Goal: Task Accomplishment & Management: Use online tool/utility

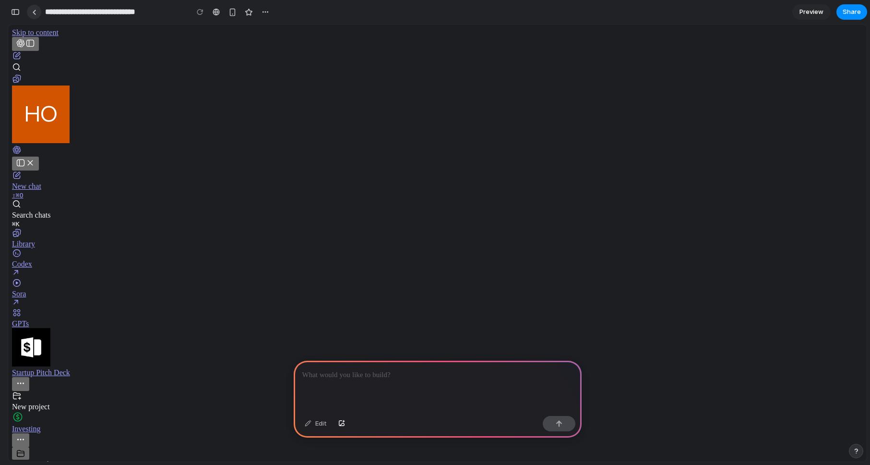
click at [38, 14] on link at bounding box center [34, 12] width 14 height 14
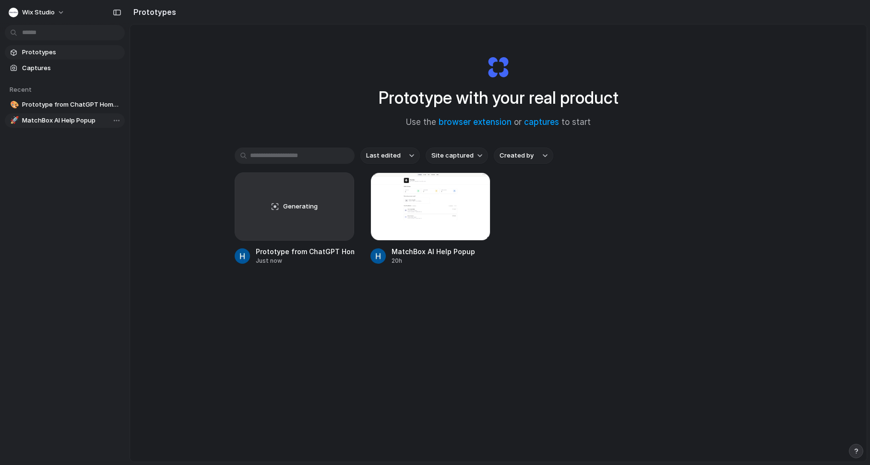
click at [71, 117] on span "MatchBox AI Help Popup" at bounding box center [71, 121] width 99 height 10
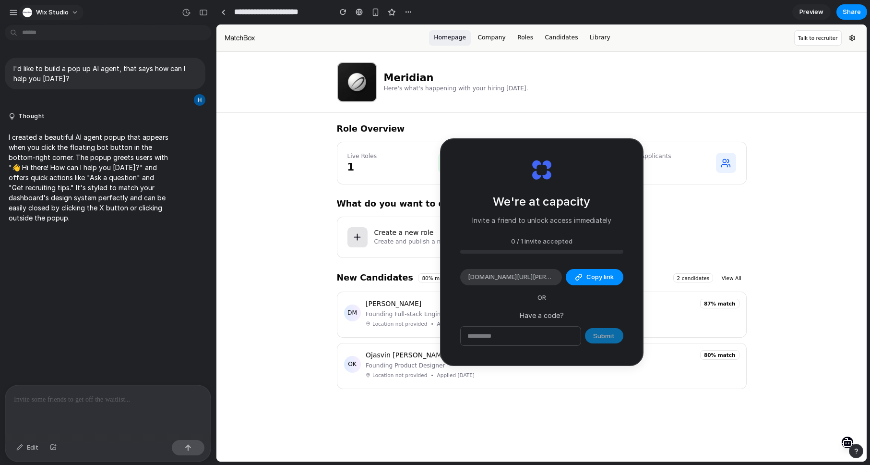
click at [35, 9] on div "Wix Studio" at bounding box center [46, 13] width 46 height 10
click at [537, 276] on div "Settings Invite members Change theme Sign out" at bounding box center [435, 232] width 870 height 465
click at [537, 241] on div "0 / 1 invite accepted" at bounding box center [541, 242] width 163 height 10
click at [613, 336] on div "Submit" at bounding box center [541, 336] width 163 height 20
click at [329, 229] on div "Role Overview Live Roles 1 Paused Roles 0 Total Applicants 6 What do you want t…" at bounding box center [542, 256] width 430 height 286
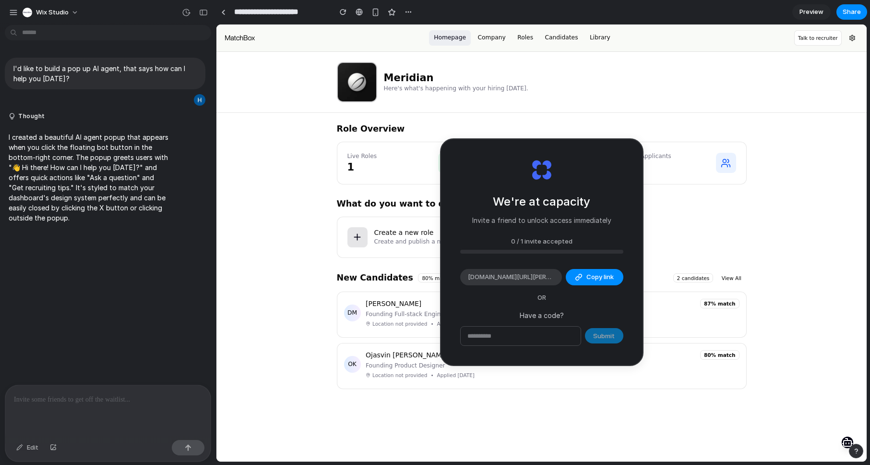
click at [392, 246] on p "Create and publish a new job opening" at bounding box center [429, 242] width 111 height 9
click at [15, 17] on button "button" at bounding box center [13, 12] width 14 height 14
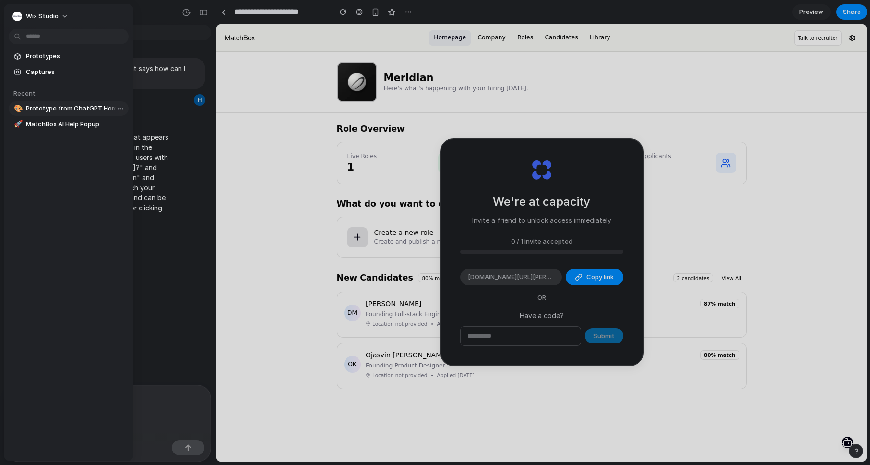
click at [50, 106] on span "Prototype from ChatGPT Homepage" at bounding box center [75, 109] width 99 height 10
type input "**********"
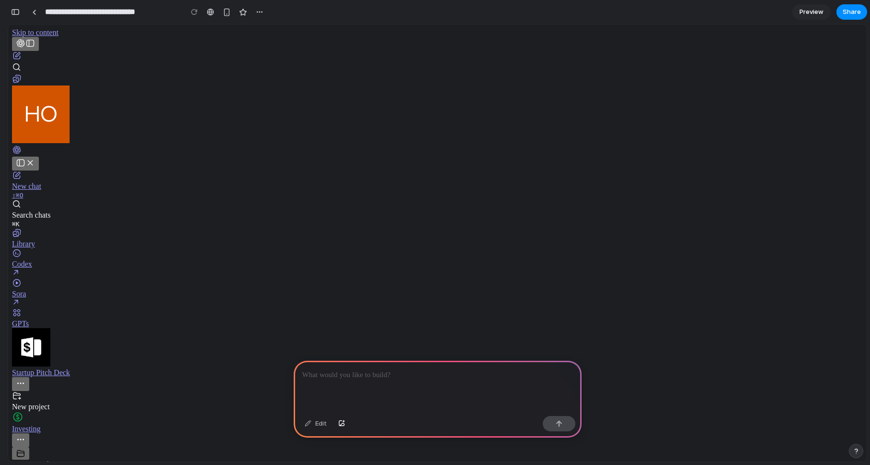
click at [362, 383] on div at bounding box center [438, 386] width 288 height 51
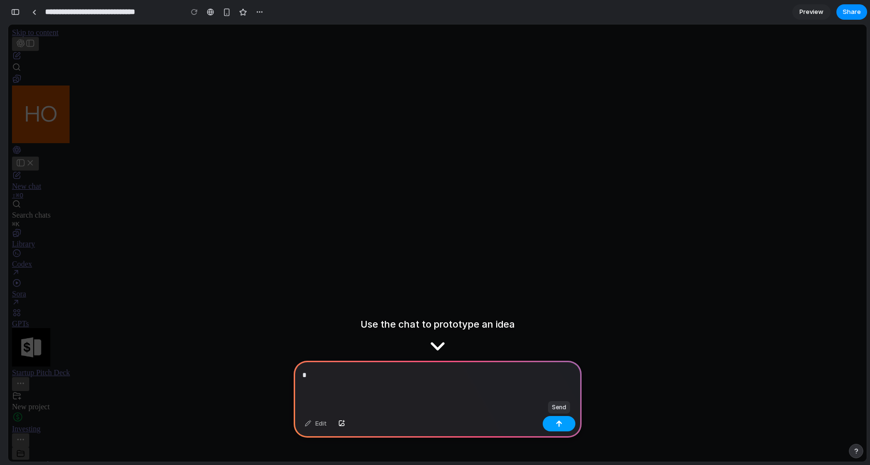
click at [562, 425] on div "button" at bounding box center [559, 423] width 7 height 7
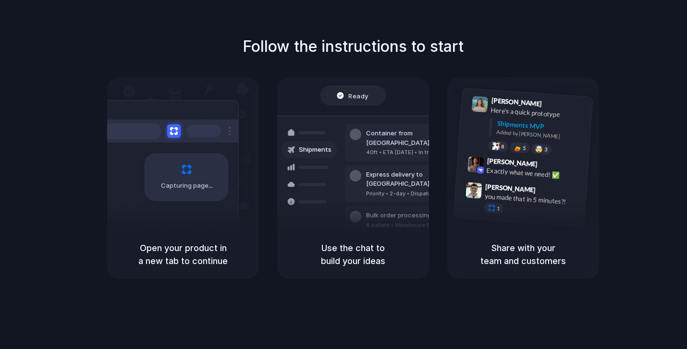
click at [343, 175] on div at bounding box center [343, 175] width 0 height 0
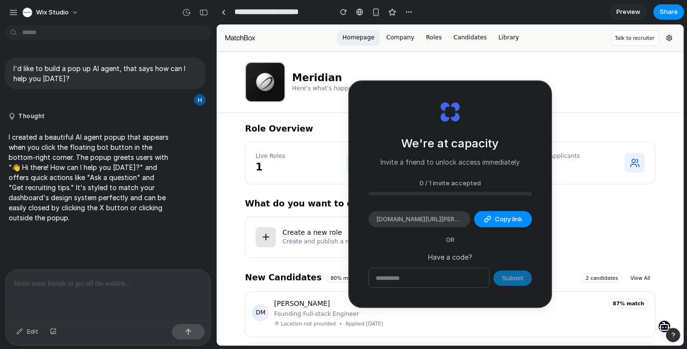
scroll to position [54, 0]
